Goal: Check status: Check status

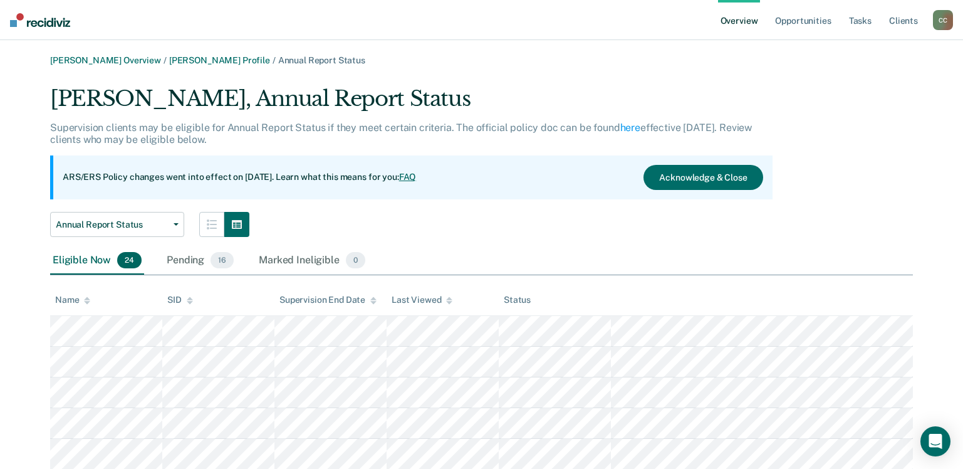
scroll to position [624, 0]
